Goal: Task Accomplishment & Management: Complete application form

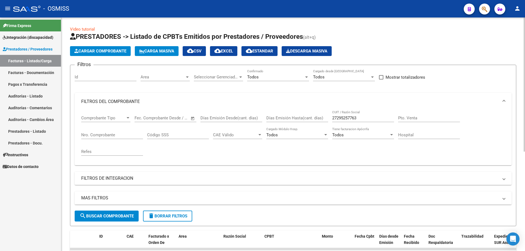
click at [327, 110] on div "Comprobante Tipo Comprobante Tipo Start date – End date Fec. Comprobante Desde …" at bounding box center [293, 135] width 424 height 51
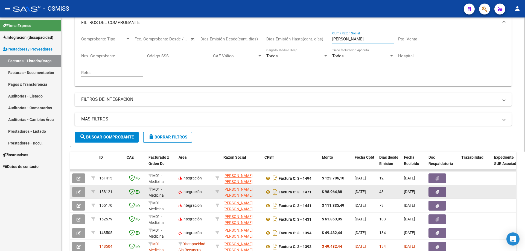
scroll to position [91, 0]
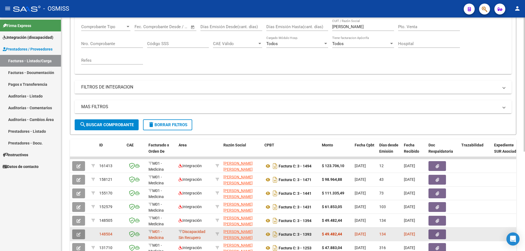
click at [78, 235] on icon "button" at bounding box center [79, 235] width 4 height 4
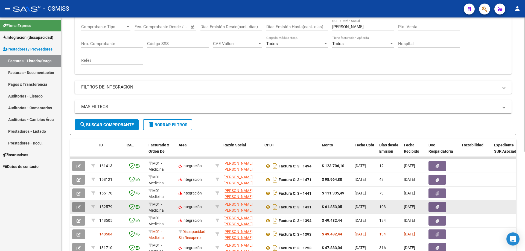
click at [77, 208] on icon "button" at bounding box center [79, 207] width 4 height 4
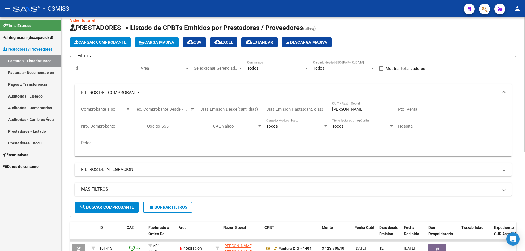
scroll to position [0, 0]
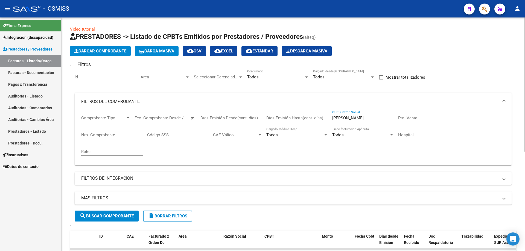
click at [305, 118] on div "Comprobante Tipo Comprobante Tipo Start date – End date Fec. Comprobante Desde …" at bounding box center [293, 135] width 424 height 51
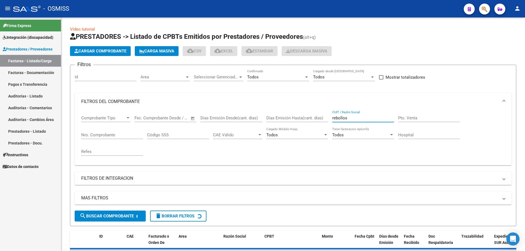
type input "rebollos"
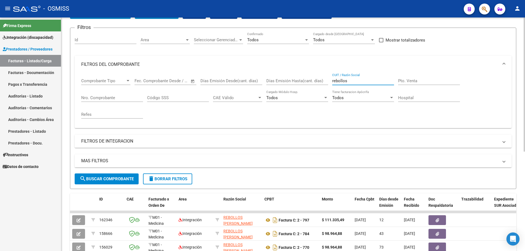
scroll to position [137, 0]
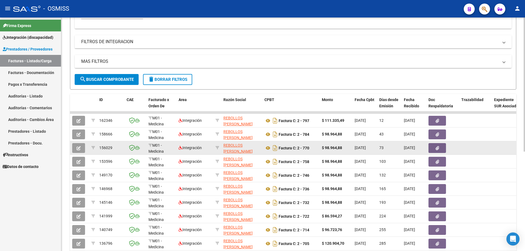
click at [73, 149] on button "button" at bounding box center [78, 148] width 13 height 10
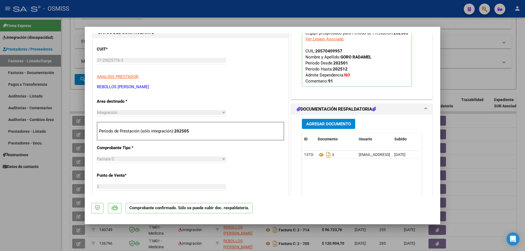
scroll to position [246, 0]
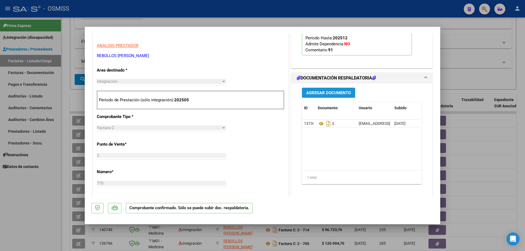
click at [315, 95] on span "Agregar Documento" at bounding box center [328, 92] width 45 height 5
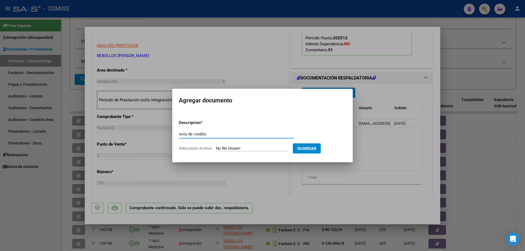
type input "nota de credito"
click at [226, 153] on form "Descripcion * nota de credito Escriba aquí una descripcion Seleccionar Archivo …" at bounding box center [262, 136] width 167 height 40
click at [226, 151] on input "Seleccionar Archivo" at bounding box center [252, 148] width 72 height 5
type input "C:\fakepath\27295257763_013_00002_00000044.pdf"
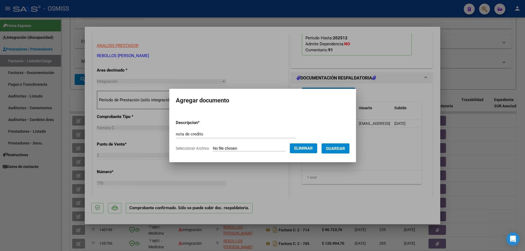
click at [336, 147] on span "Guardar" at bounding box center [335, 148] width 19 height 5
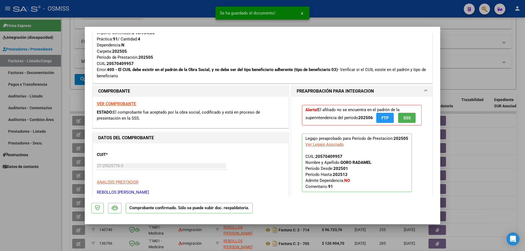
scroll to position [0, 0]
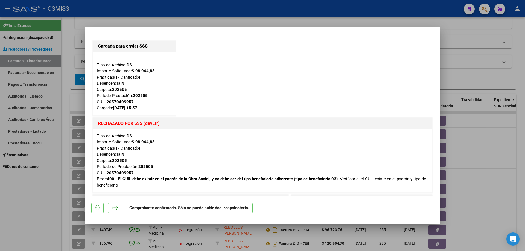
type input "$ 0,00"
